Goal: Book appointment/travel/reservation

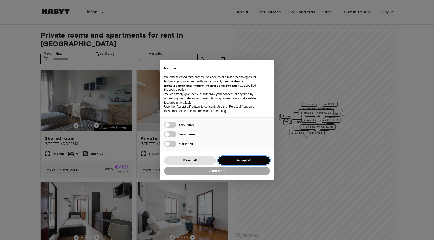
click at [239, 161] on button "Accept all" at bounding box center [244, 160] width 52 height 8
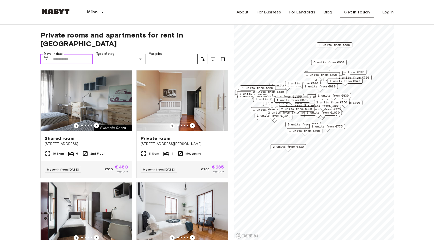
click at [77, 54] on input "Move-in date" at bounding box center [73, 59] width 40 height 10
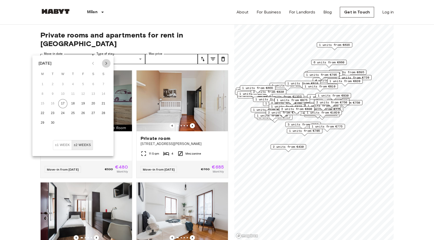
click at [107, 63] on icon "Next month" at bounding box center [106, 63] width 6 height 6
click at [46, 95] on button "6" at bounding box center [42, 94] width 9 height 9
type input "**********"
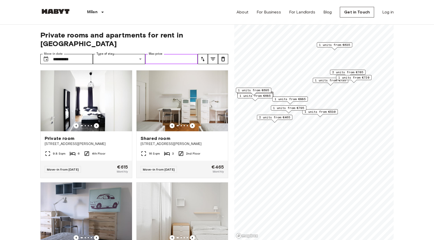
click at [148, 54] on input "Max price" at bounding box center [171, 59] width 52 height 10
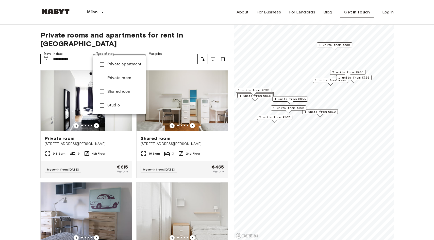
click at [113, 77] on span "Private room" at bounding box center [124, 78] width 34 height 6
type input "**********"
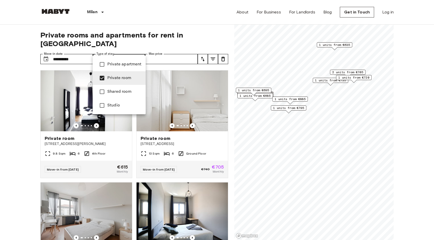
click at [199, 40] on div at bounding box center [217, 120] width 434 height 240
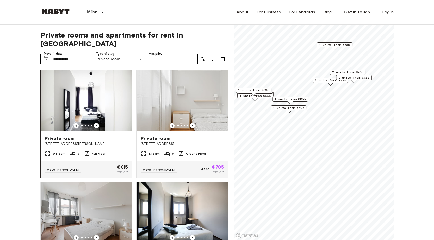
click at [78, 99] on img at bounding box center [86, 100] width 91 height 61
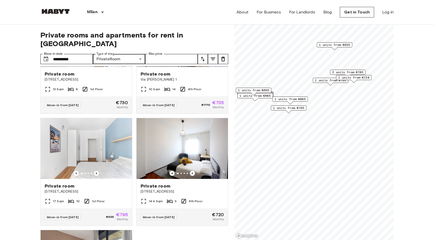
scroll to position [602, 0]
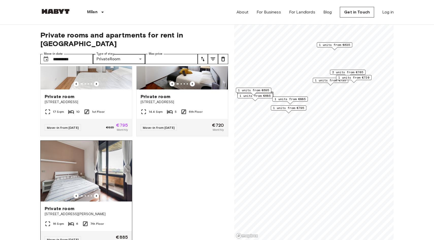
click at [122, 166] on img at bounding box center [86, 171] width 91 height 61
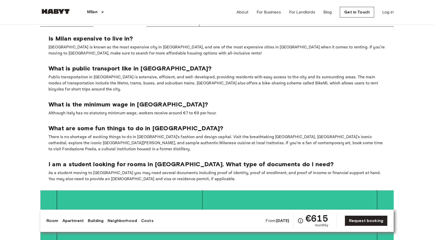
scroll to position [947, 0]
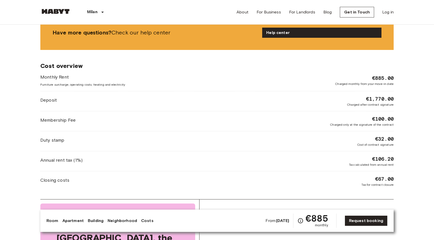
scroll to position [621, 0]
